Goal: Transaction & Acquisition: Download file/media

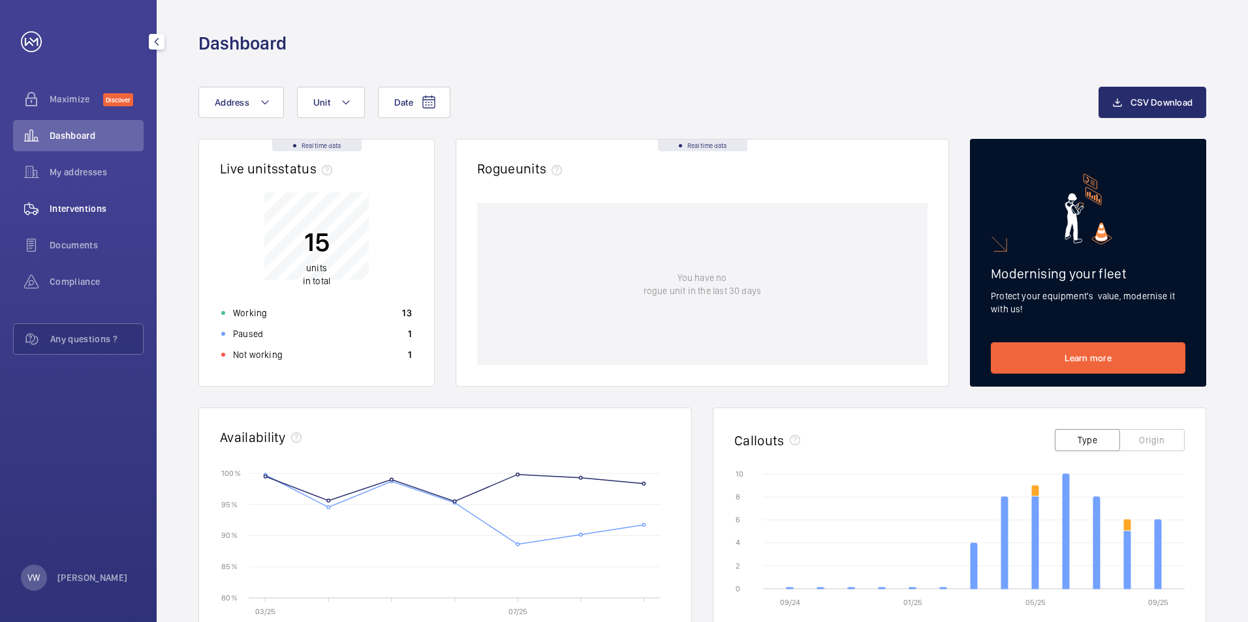
click at [78, 213] on span "Interventions" at bounding box center [97, 208] width 94 height 13
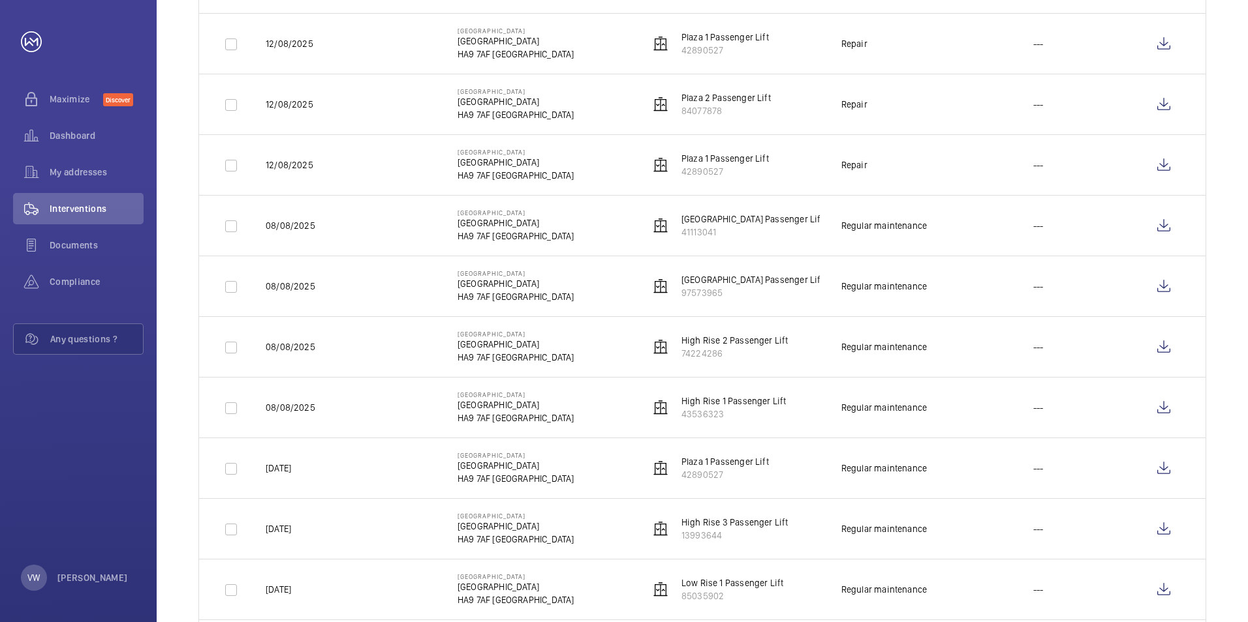
scroll to position [1044, 0]
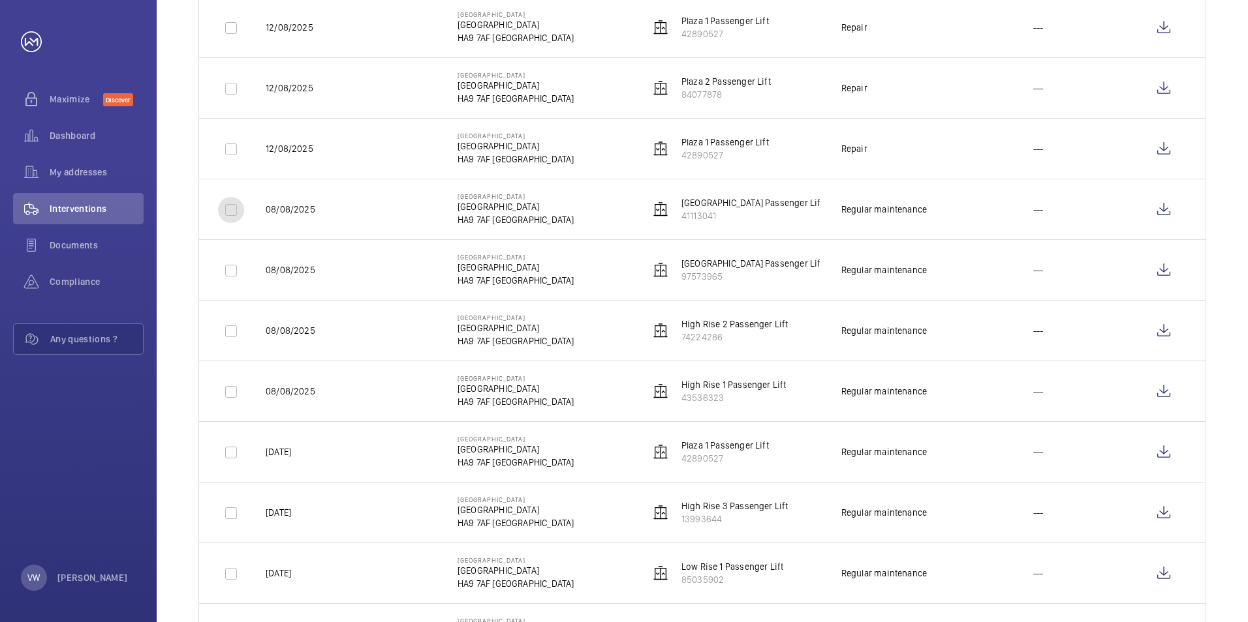
click at [234, 213] on input "checkbox" at bounding box center [231, 210] width 26 height 26
checkbox input "true"
click at [228, 265] on input "checkbox" at bounding box center [231, 271] width 26 height 26
checkbox input "true"
click at [234, 333] on input "checkbox" at bounding box center [231, 331] width 26 height 26
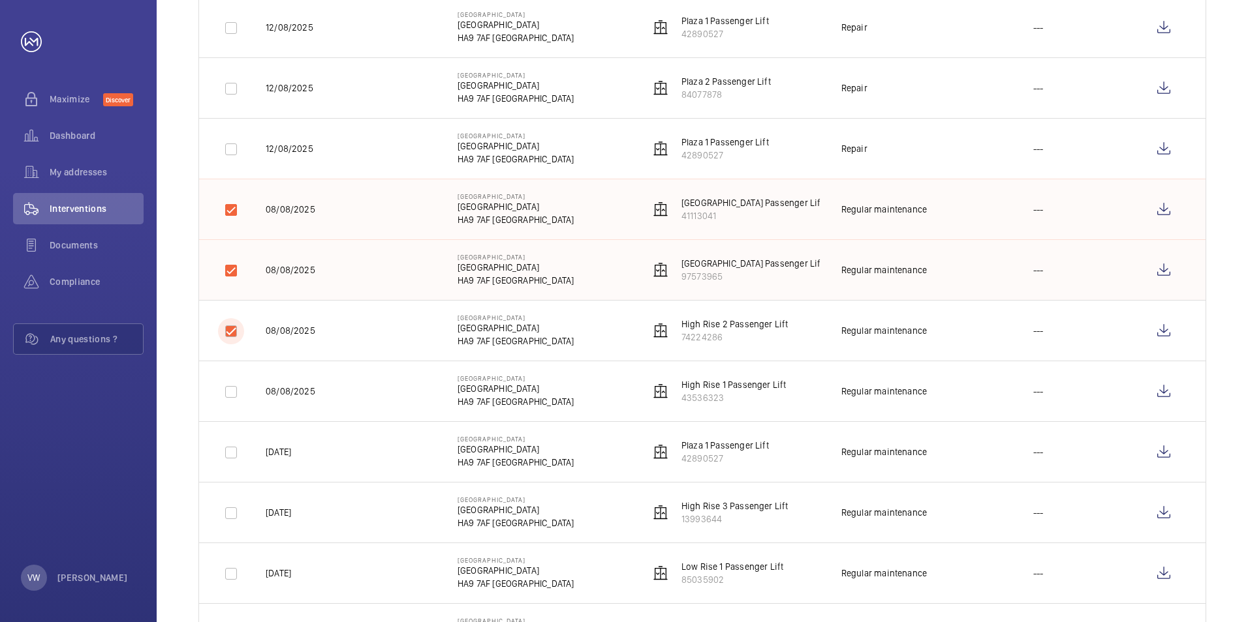
checkbox input "true"
click at [228, 393] on input "checkbox" at bounding box center [231, 392] width 26 height 26
checkbox input "true"
click at [230, 457] on input "checkbox" at bounding box center [231, 453] width 26 height 26
checkbox input "true"
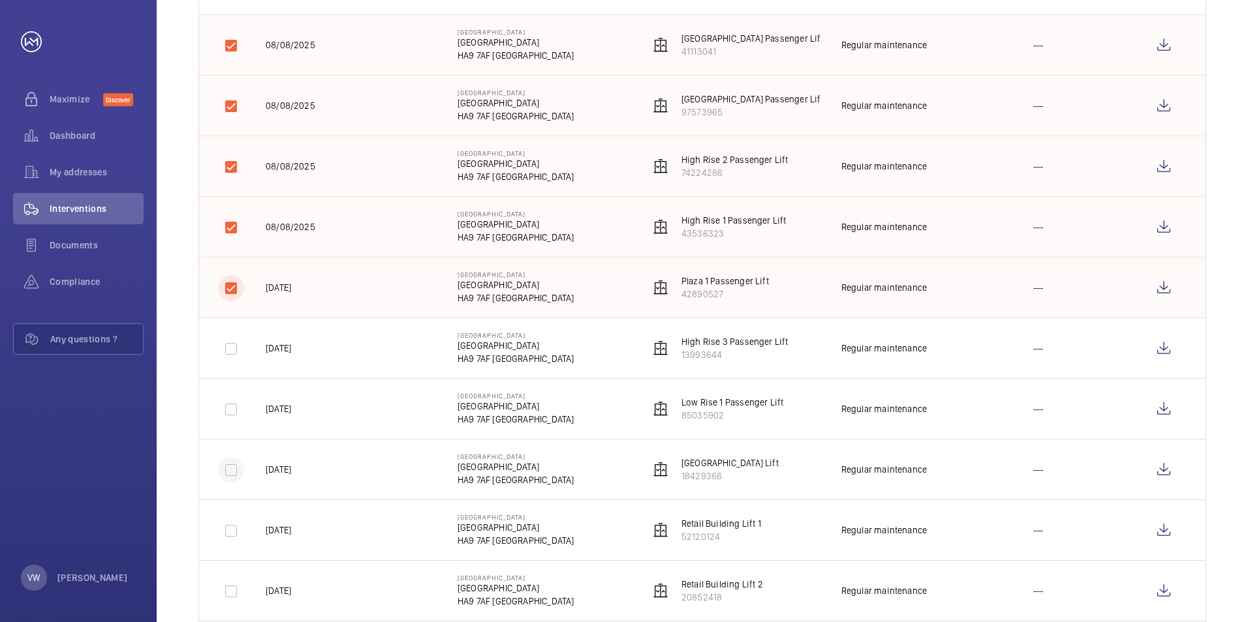
scroll to position [1240, 0]
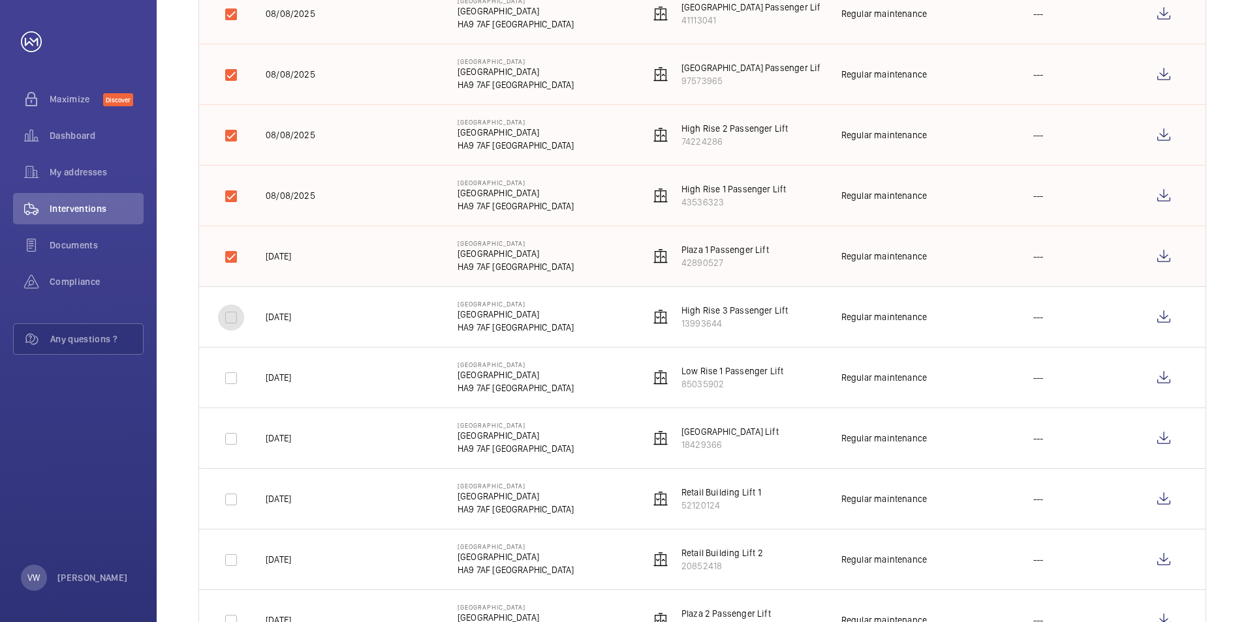
click at [225, 313] on input "checkbox" at bounding box center [231, 318] width 26 height 26
checkbox input "true"
click at [227, 380] on input "checkbox" at bounding box center [231, 378] width 26 height 26
checkbox input "true"
click at [227, 437] on input "checkbox" at bounding box center [231, 439] width 26 height 26
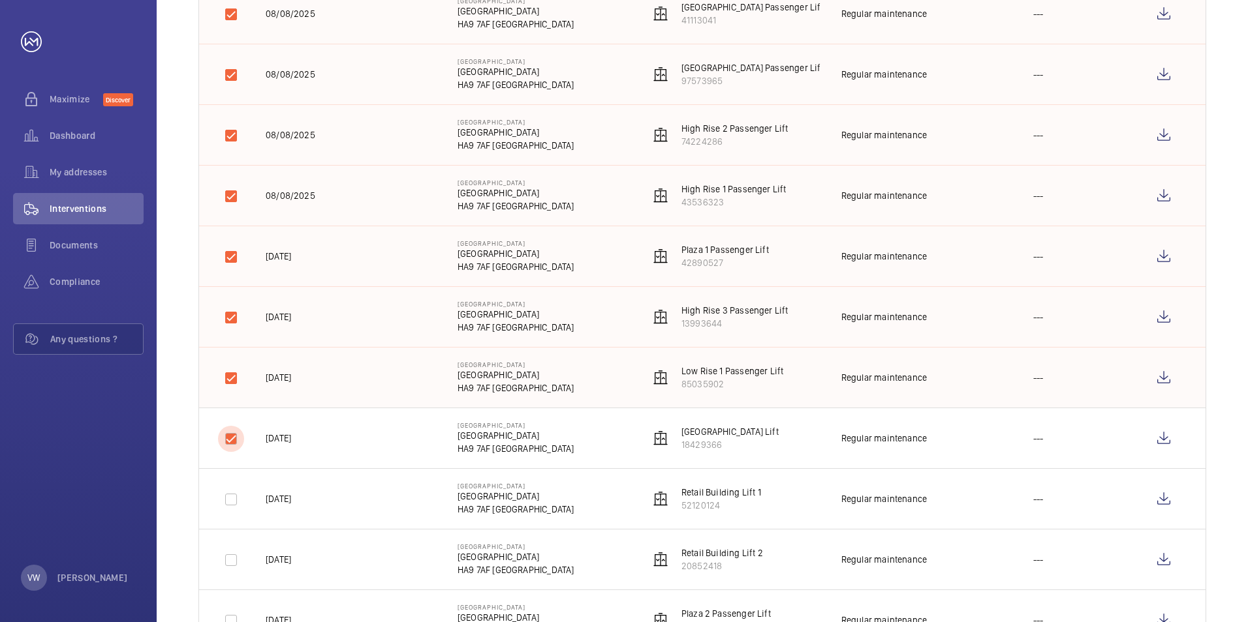
checkbox input "true"
click at [227, 499] on input "checkbox" at bounding box center [231, 500] width 26 height 26
checkbox input "true"
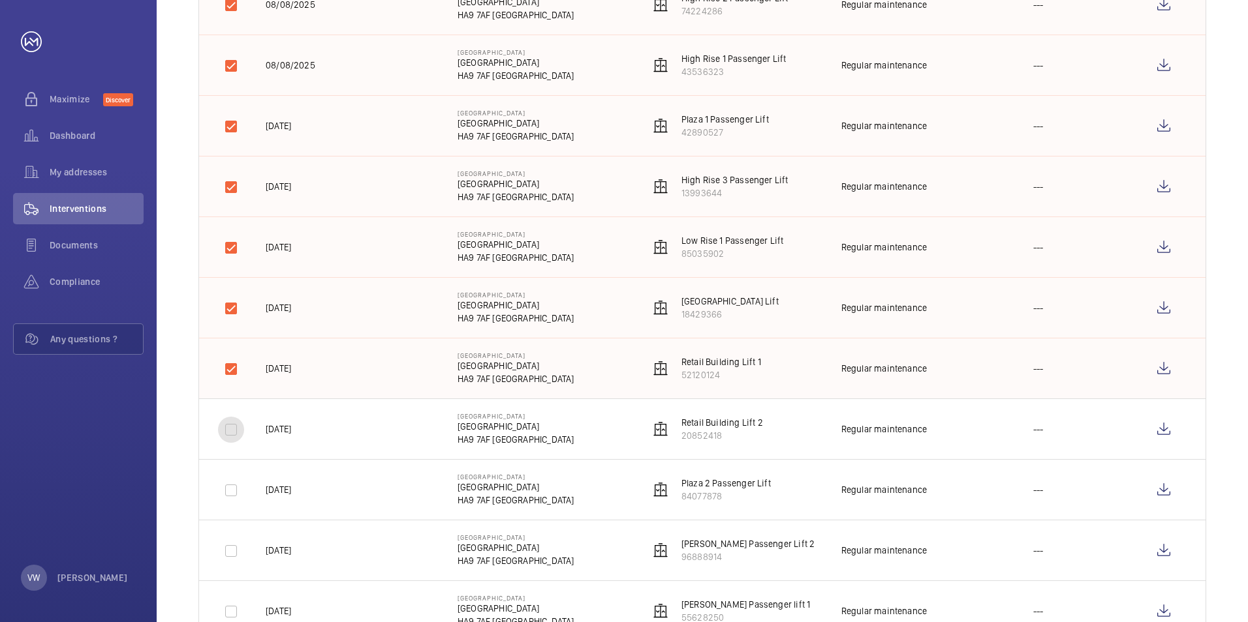
click at [230, 425] on input "checkbox" at bounding box center [231, 430] width 26 height 26
checkbox input "true"
click at [226, 489] on input "checkbox" at bounding box center [231, 491] width 26 height 26
checkbox input "true"
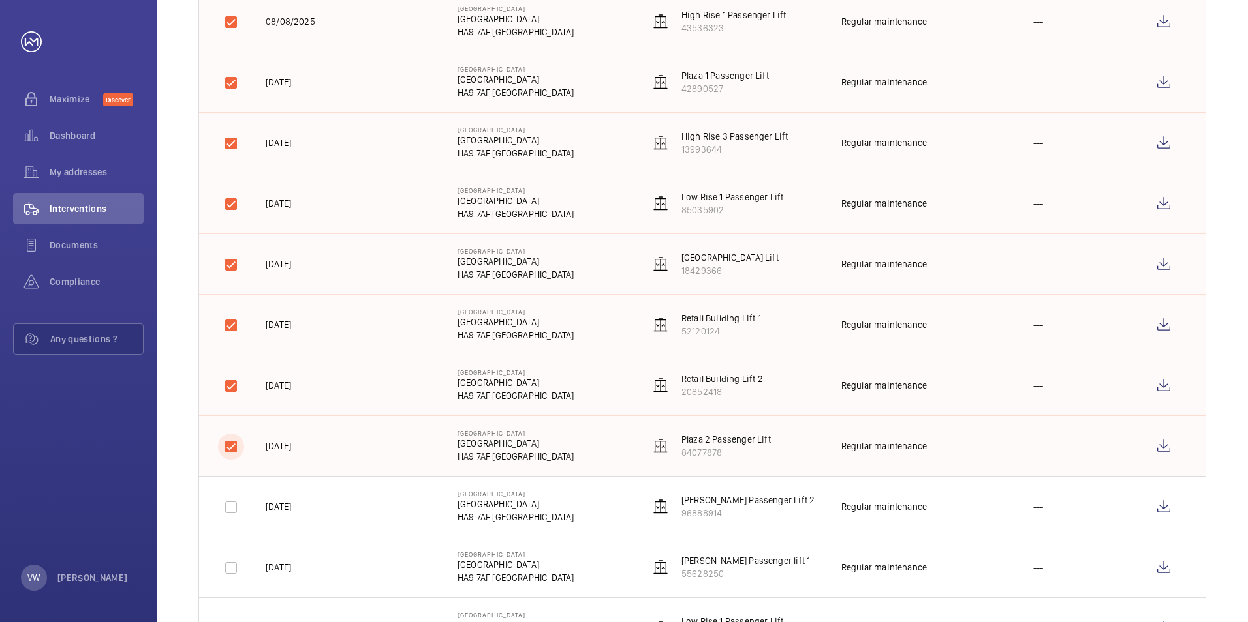
scroll to position [1436, 0]
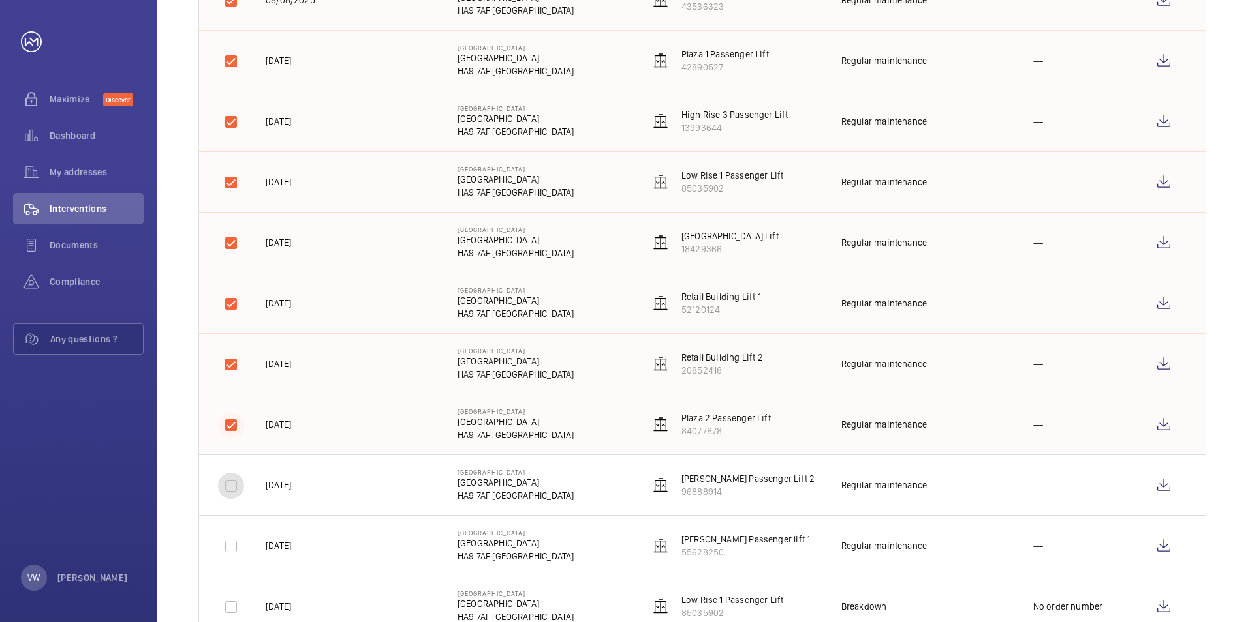
click at [226, 489] on input "checkbox" at bounding box center [231, 486] width 26 height 26
checkbox input "true"
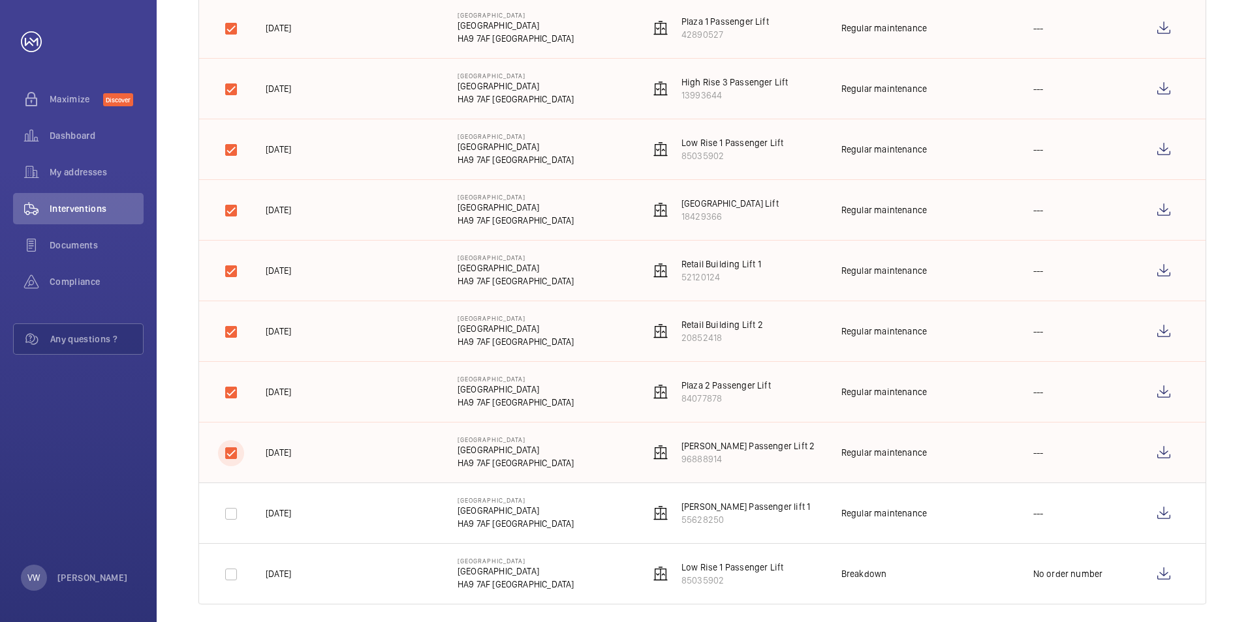
scroll to position [1482, 0]
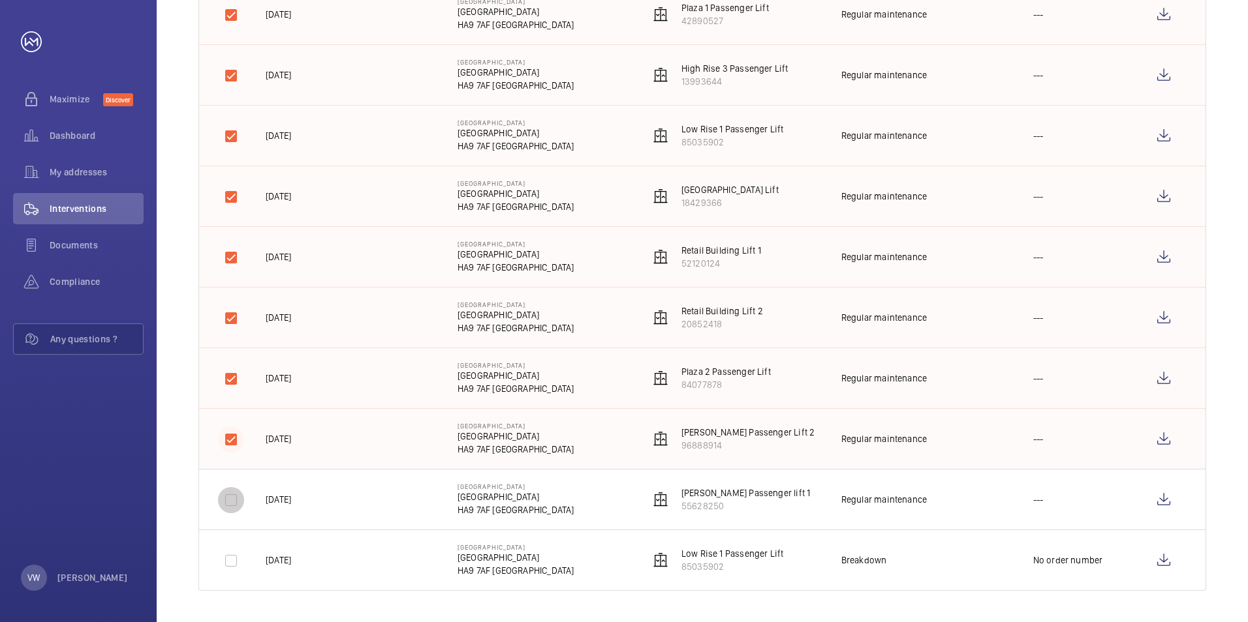
click at [228, 489] on input "checkbox" at bounding box center [231, 500] width 26 height 26
checkbox input "true"
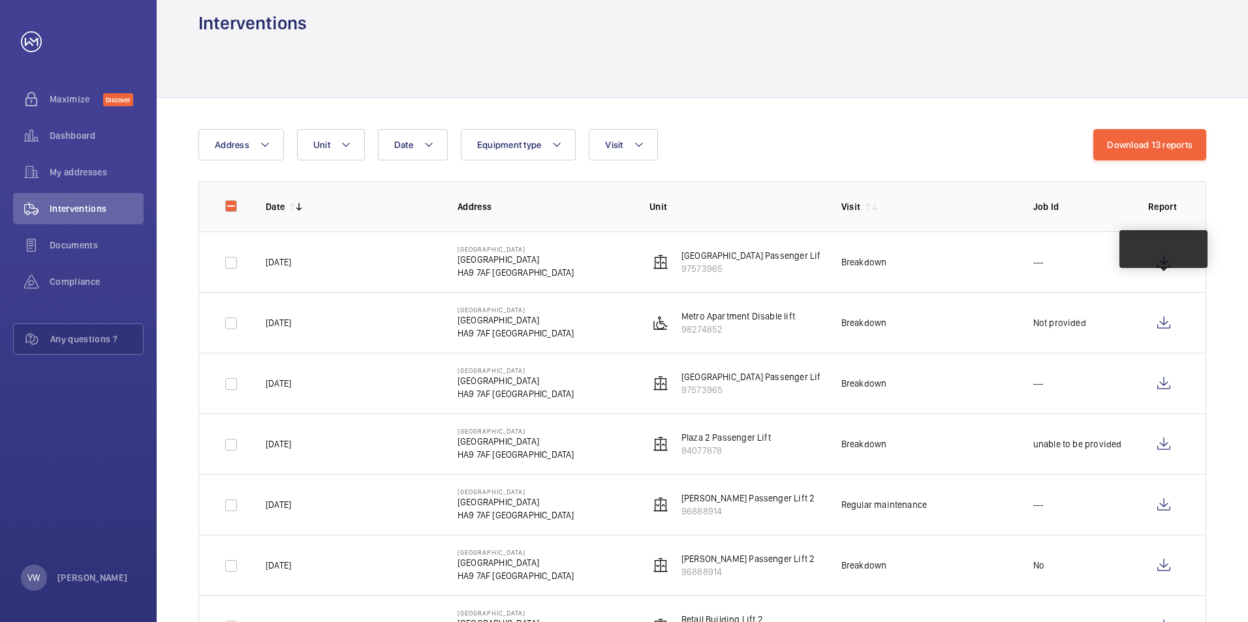
scroll to position [0, 0]
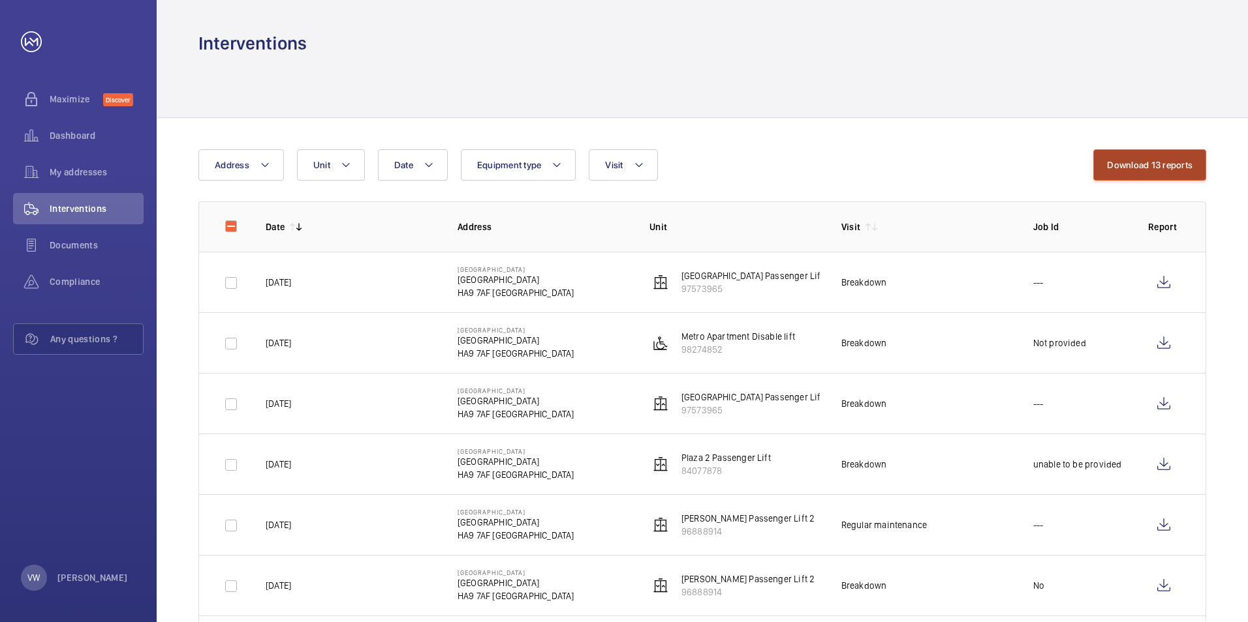
click at [1182, 168] on button "Download 13 reports" at bounding box center [1149, 164] width 113 height 31
